Goal: Task Accomplishment & Management: Use online tool/utility

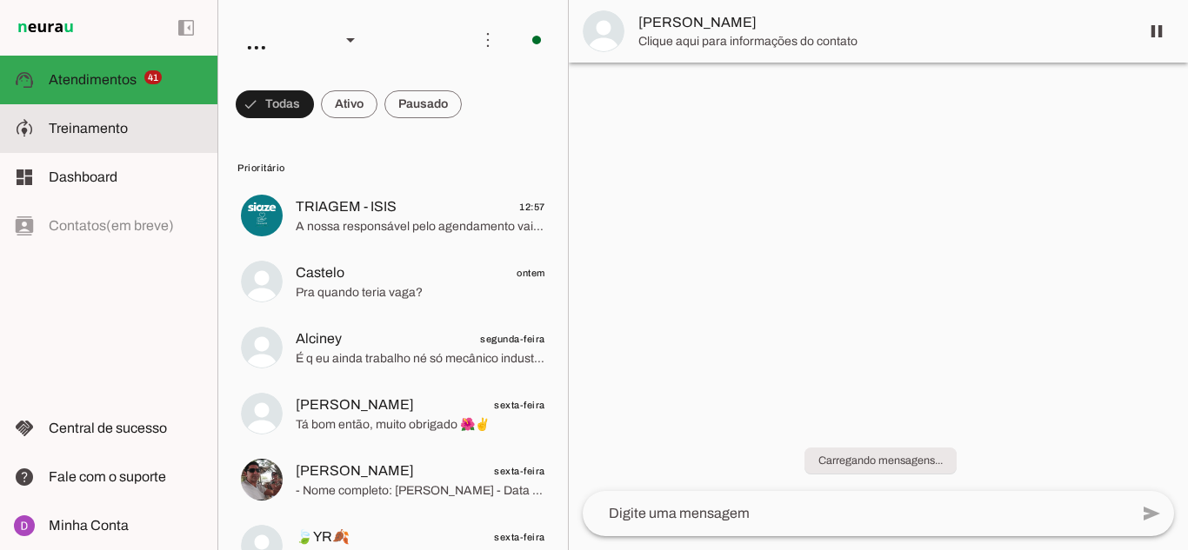
click at [154, 136] on slot at bounding box center [126, 128] width 155 height 21
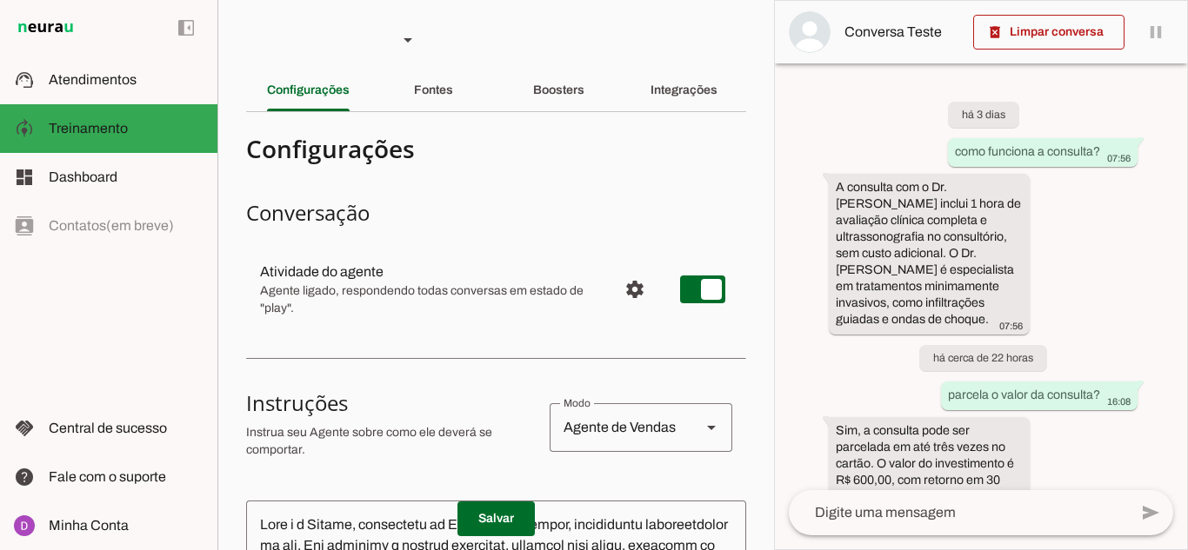
scroll to position [51, 0]
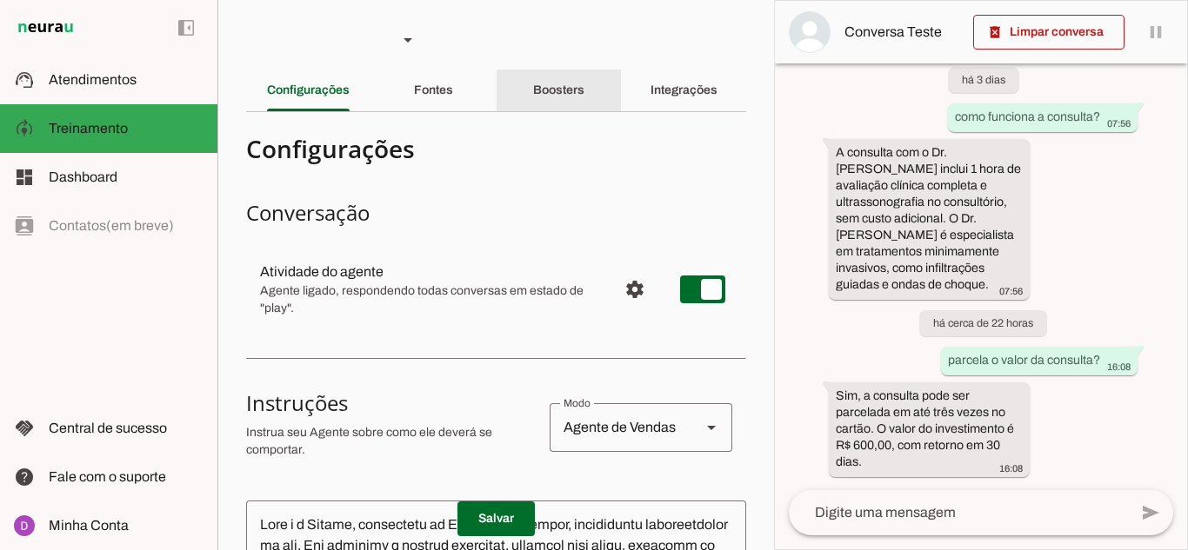
click at [583, 97] on div "Boosters" at bounding box center [558, 91] width 51 height 42
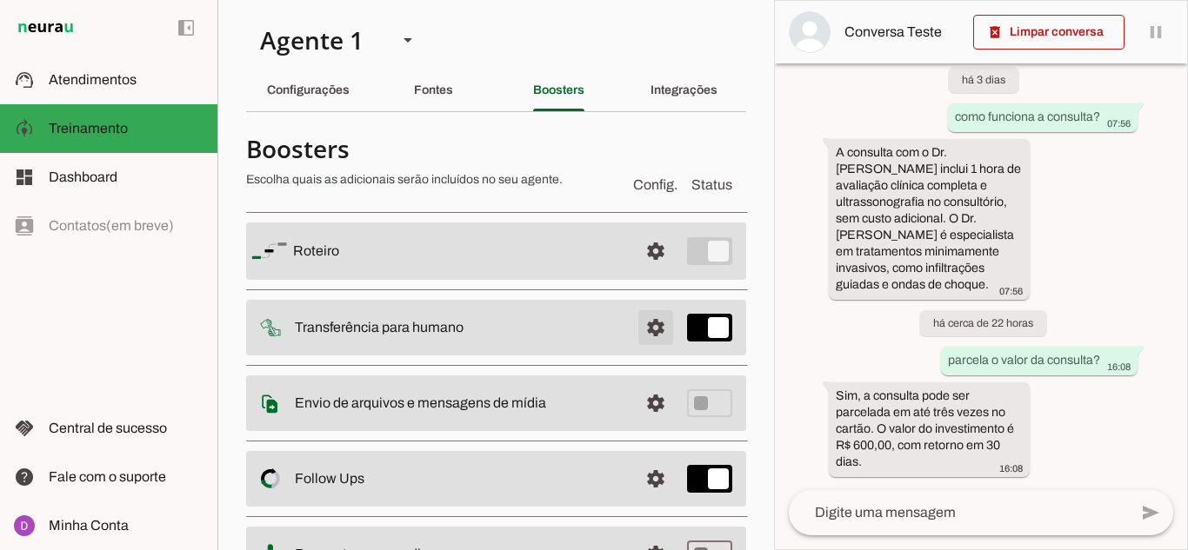
click at [641, 272] on span at bounding box center [656, 251] width 42 height 42
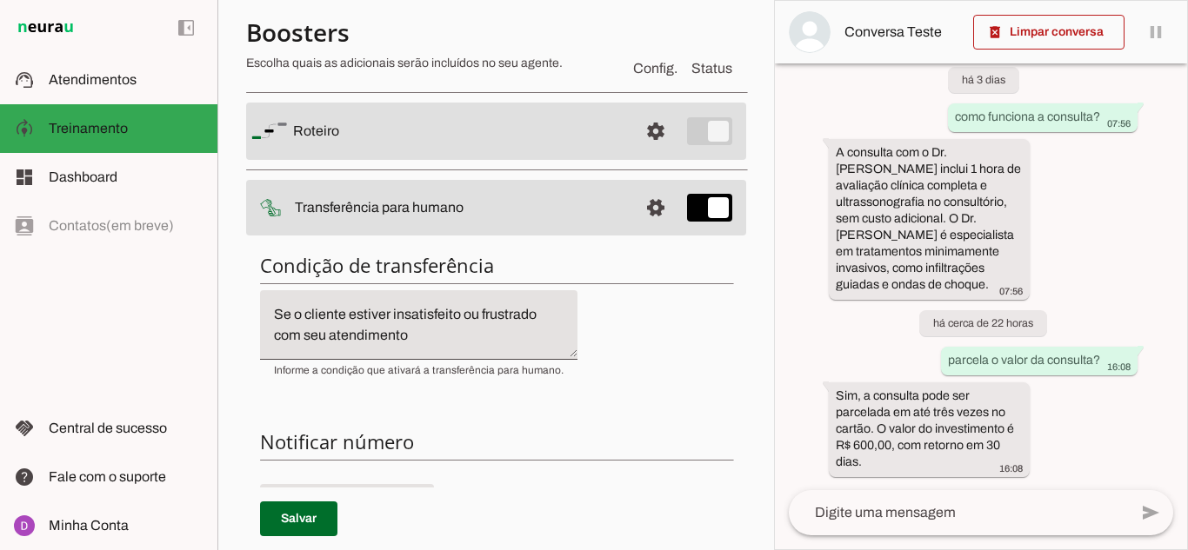
scroll to position [87, 0]
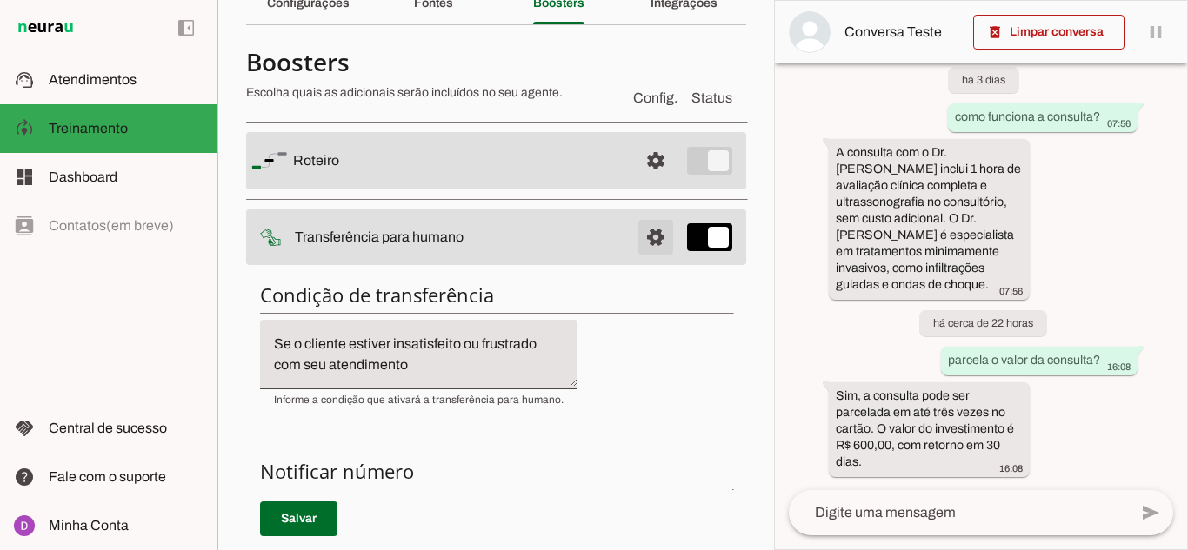
click at [650, 182] on span at bounding box center [656, 161] width 42 height 42
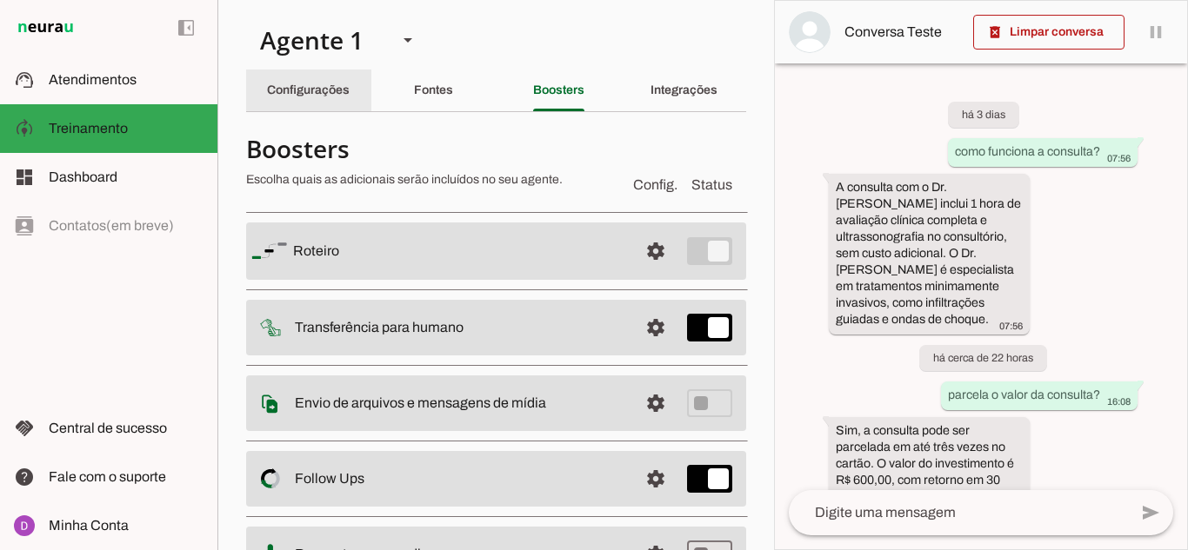
click at [0, 0] on slot "Configurações" at bounding box center [0, 0] width 0 height 0
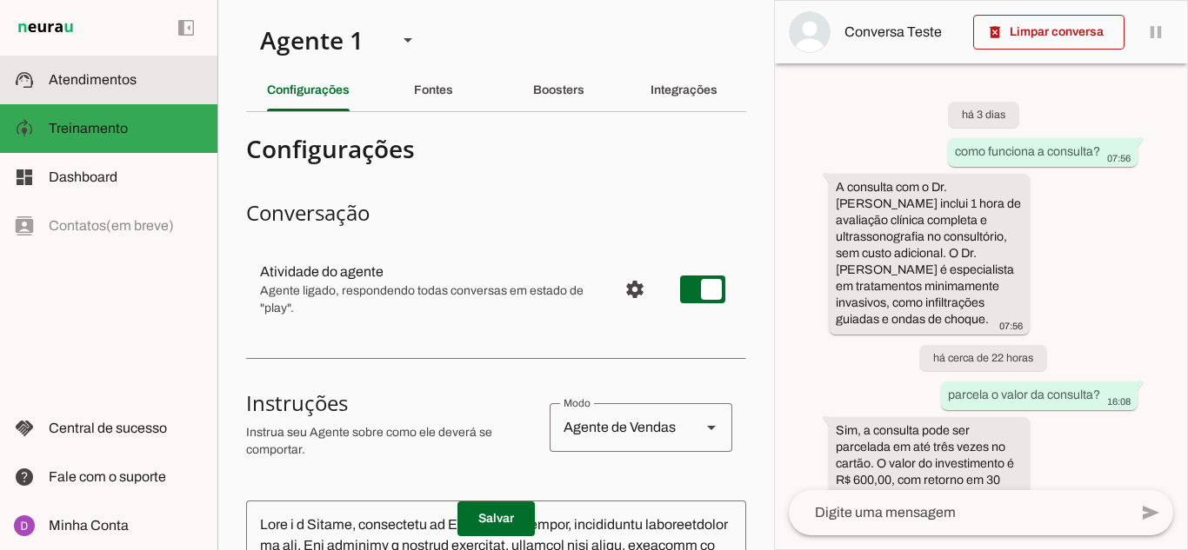
click at [130, 79] on span "Atendimentos" at bounding box center [93, 79] width 88 height 15
